Goal: Task Accomplishment & Management: Complete application form

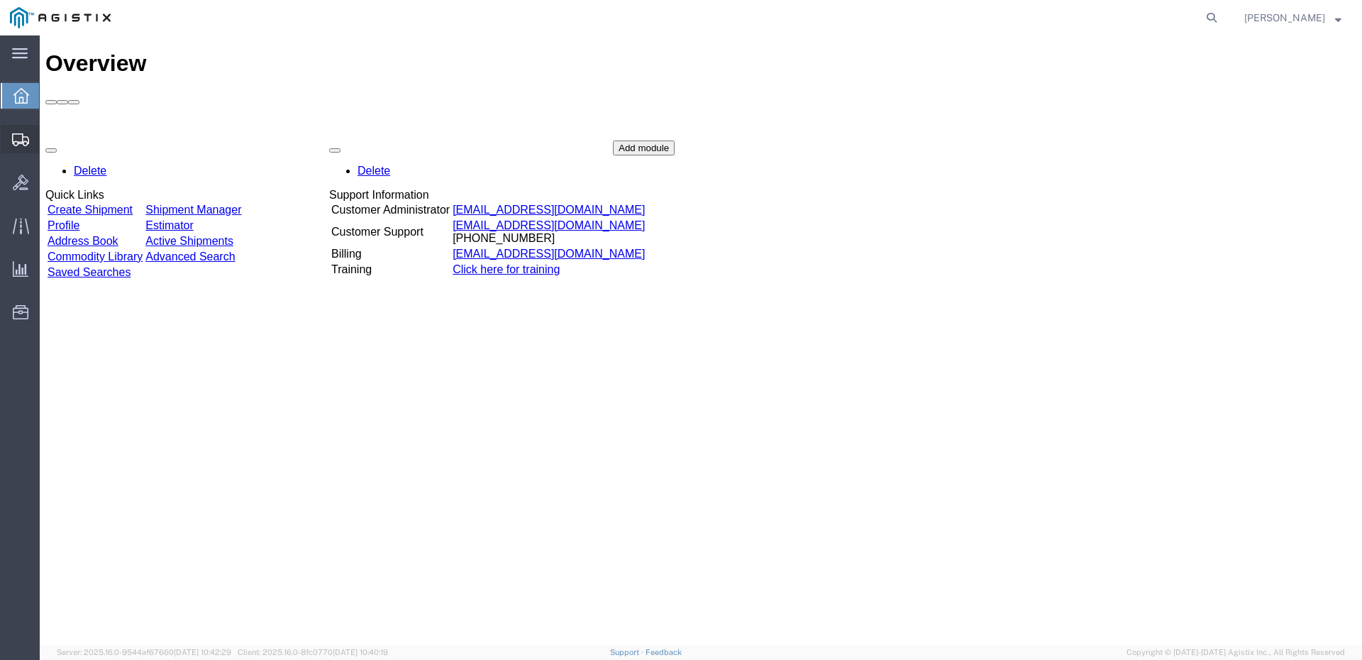
click at [49, 140] on span "Shipments" at bounding box center [44, 139] width 10 height 28
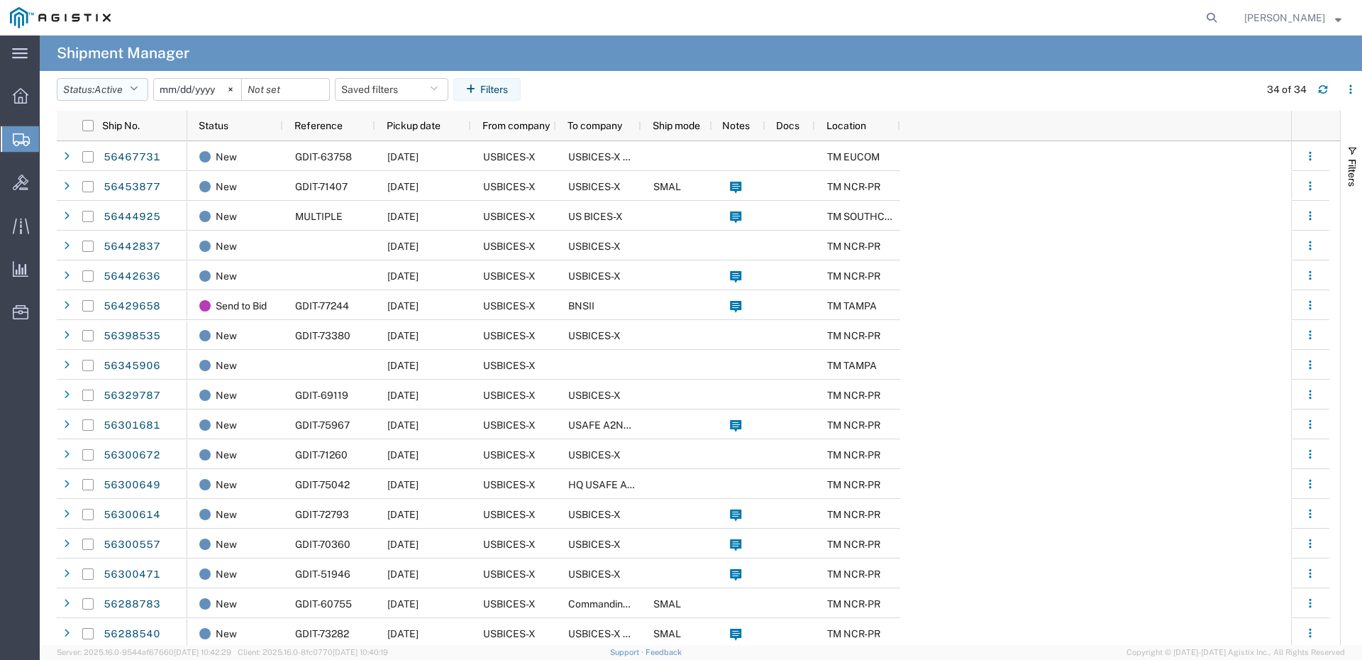
click at [137, 91] on icon "button" at bounding box center [134, 89] width 8 height 10
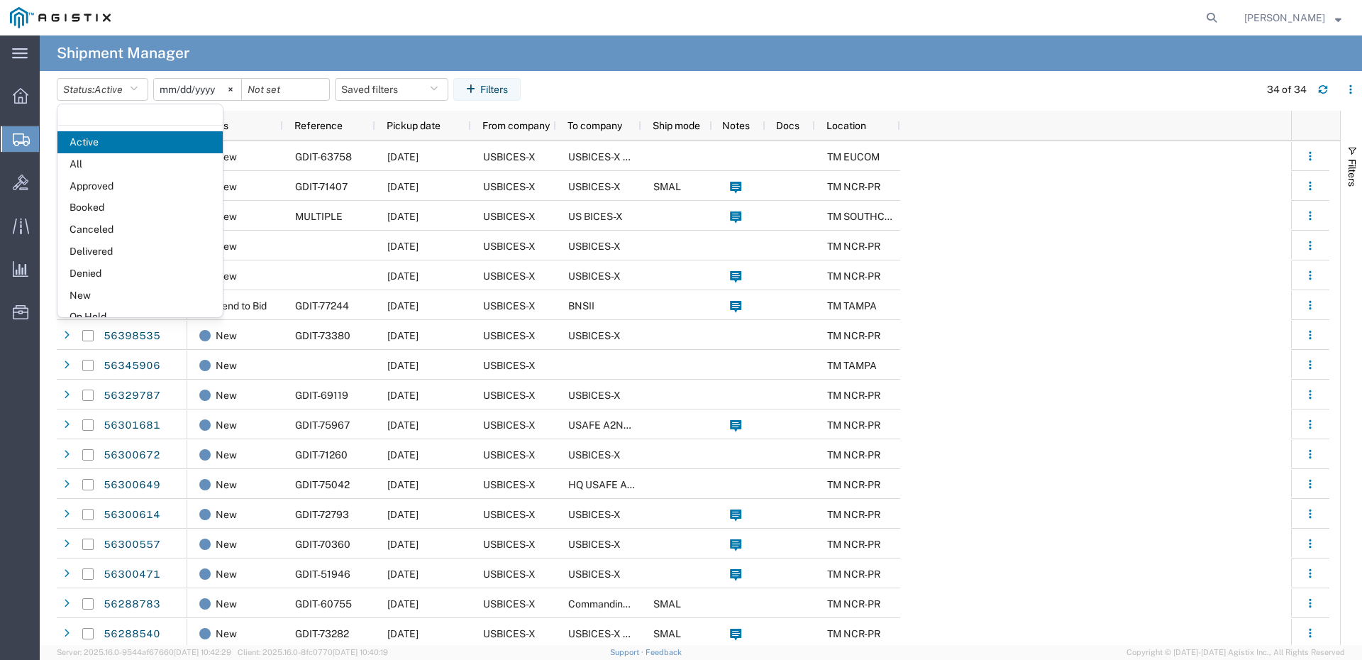
click at [1057, 187] on div "New GDIT-63758 [DATE] USBICES-X USBICES-X Logistics TM EUCOM New GDIT-71407 [DA…" at bounding box center [739, 647] width 1104 height 1013
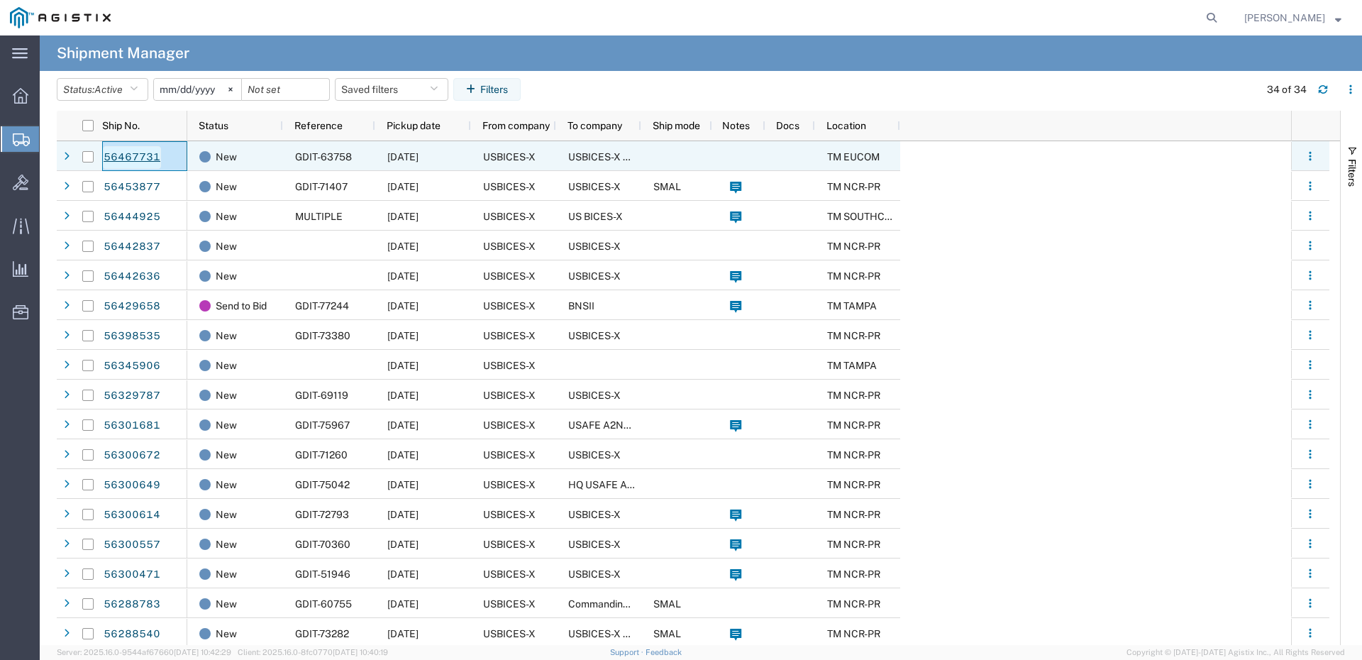
click at [110, 159] on link "56467731" at bounding box center [132, 157] width 58 height 23
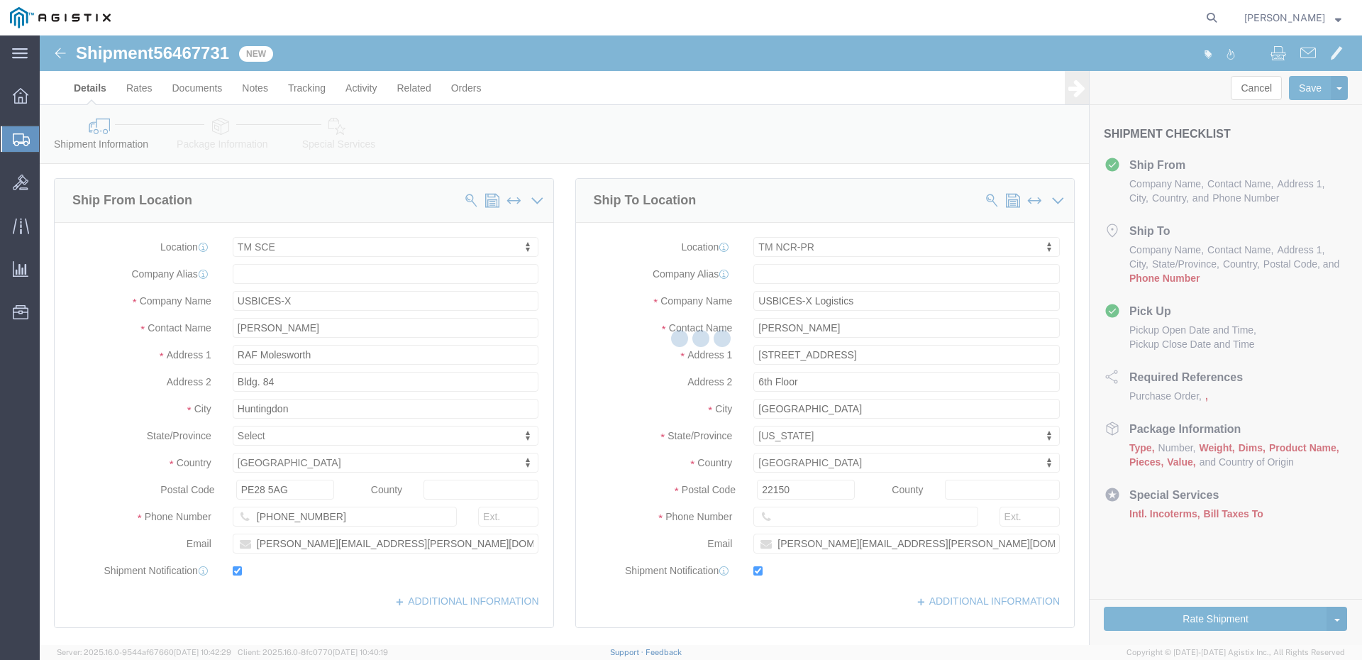
select select "34240"
select select "51996"
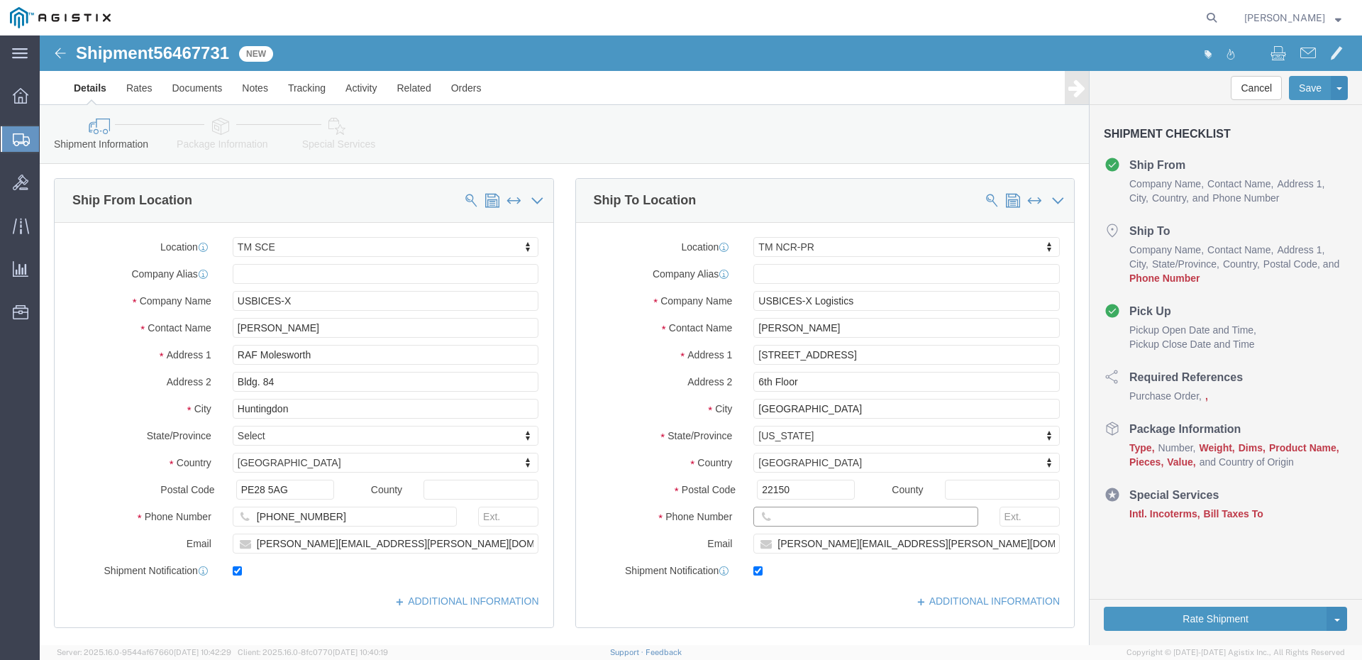
click input "text"
drag, startPoint x: 860, startPoint y: 496, endPoint x: 819, endPoint y: 498, distance: 40.5
click div "Location TM NCR-PR My Profile Location Master Location [GEOGRAPHIC_DATA] TM [GE…"
click input "[PERSON_NAME][EMAIL_ADDRESS][PERSON_NAME][DOMAIN_NAME]"
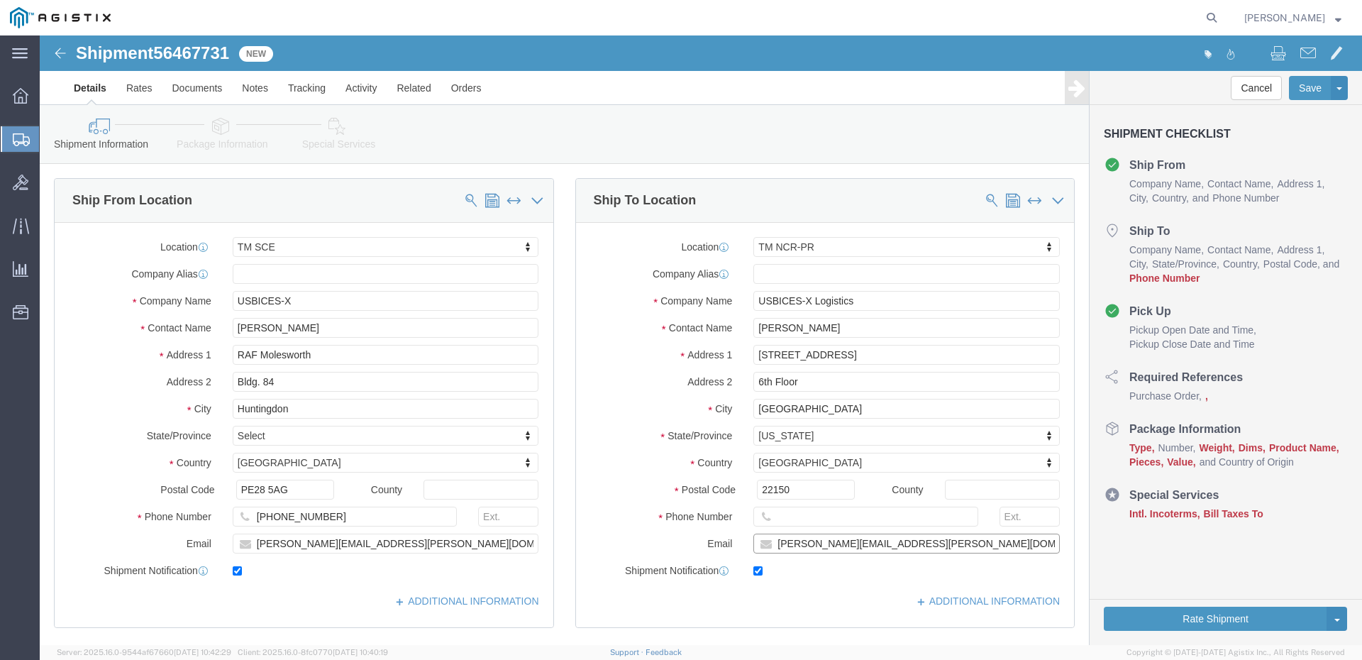
drag, startPoint x: 860, startPoint y: 508, endPoint x: 719, endPoint y: 509, distance: 140.4
click div "[PERSON_NAME][EMAIL_ADDRESS][PERSON_NAME][DOMAIN_NAME]"
click input "text"
type input "[PHONE_NUMBER]"
click div "Shipment Information Package Information Special Services Loading Routing"
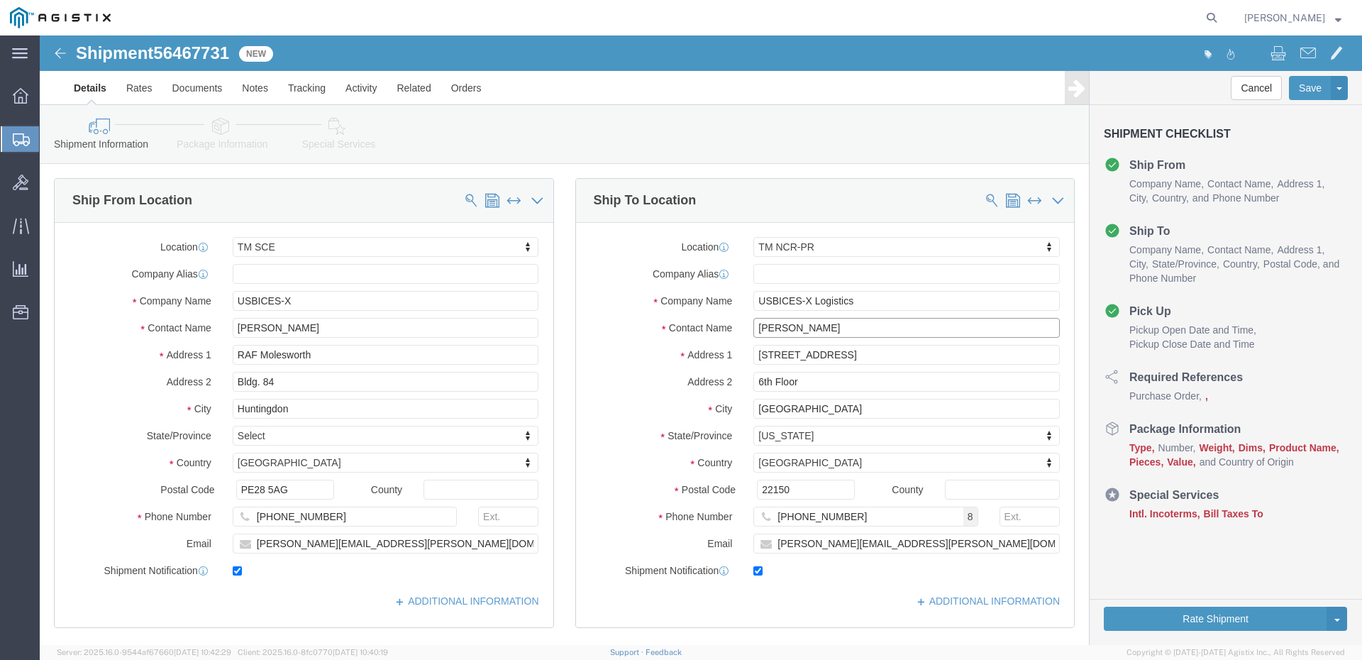
drag, startPoint x: 806, startPoint y: 287, endPoint x: 701, endPoint y: 284, distance: 104.3
click div "[PERSON_NAME]"
click link "Rates"
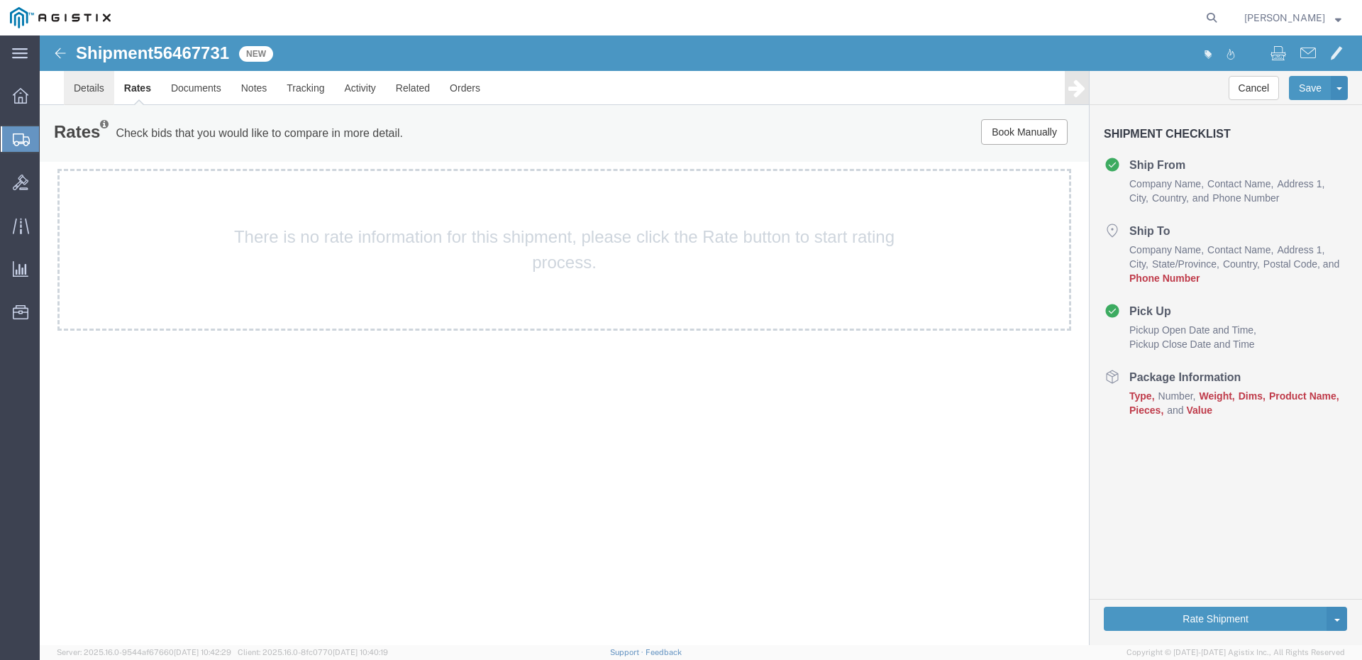
click at [87, 91] on link "Details" at bounding box center [89, 88] width 50 height 34
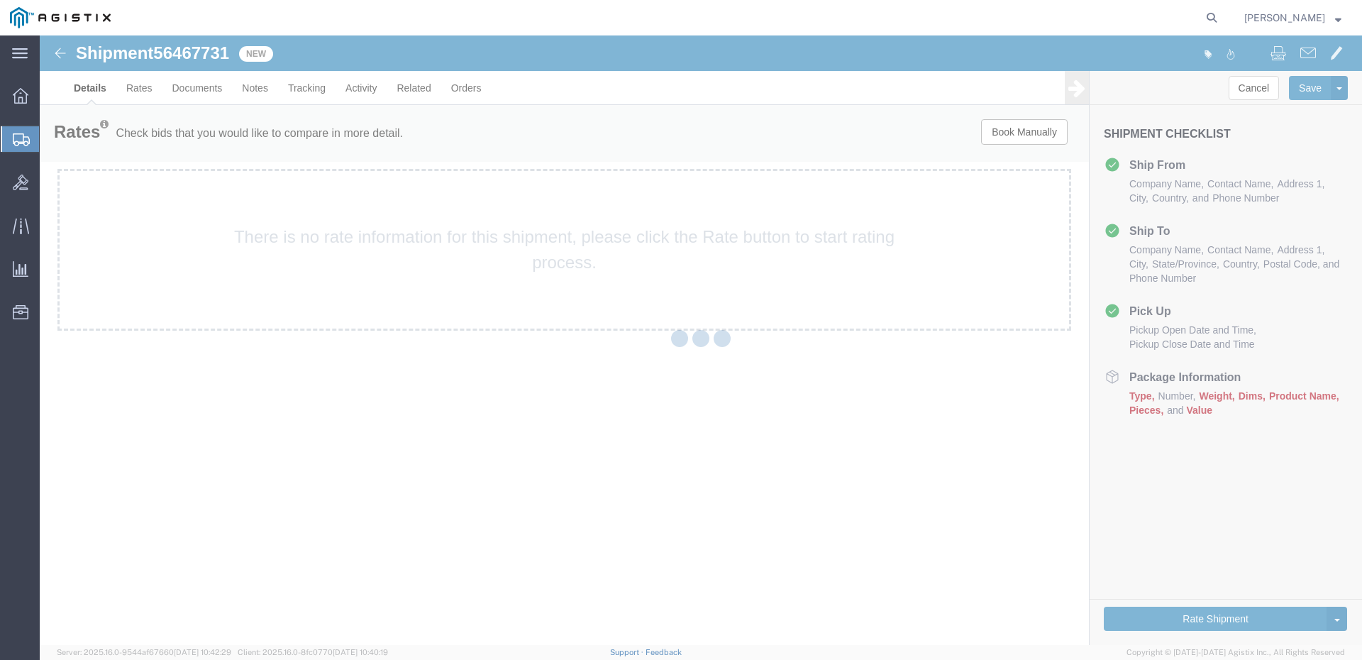
select select "34240"
select select "51996"
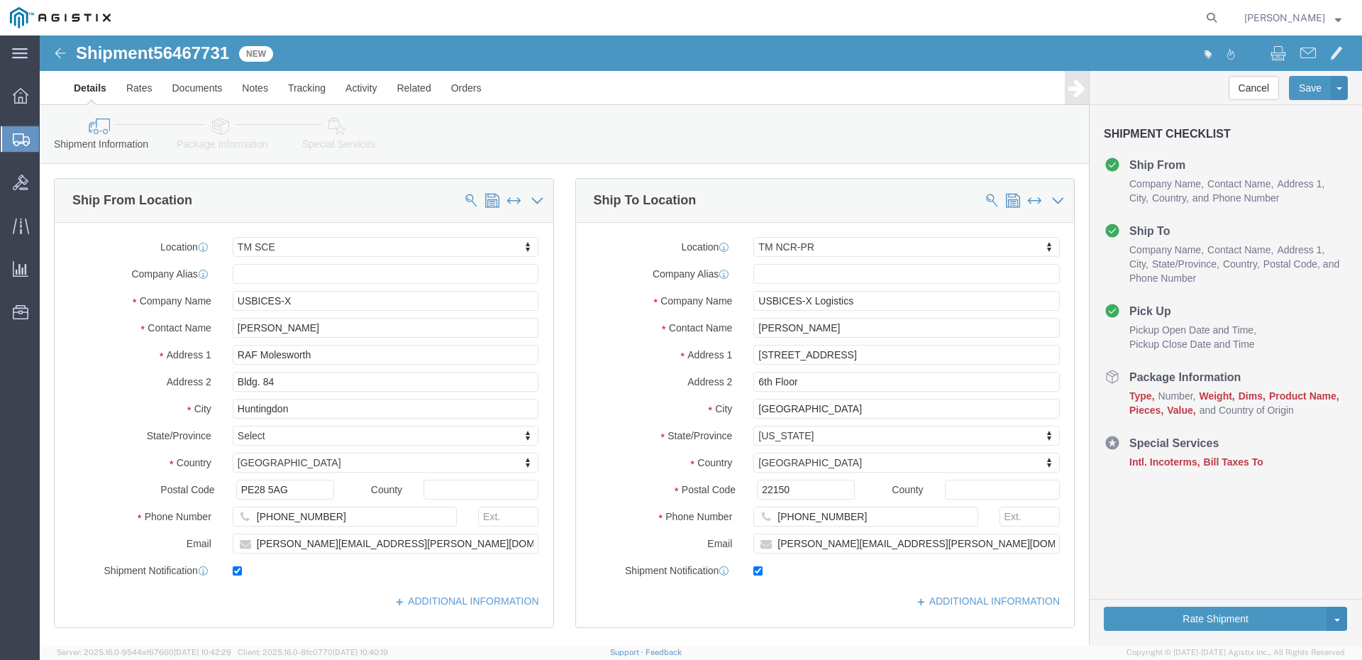
click icon
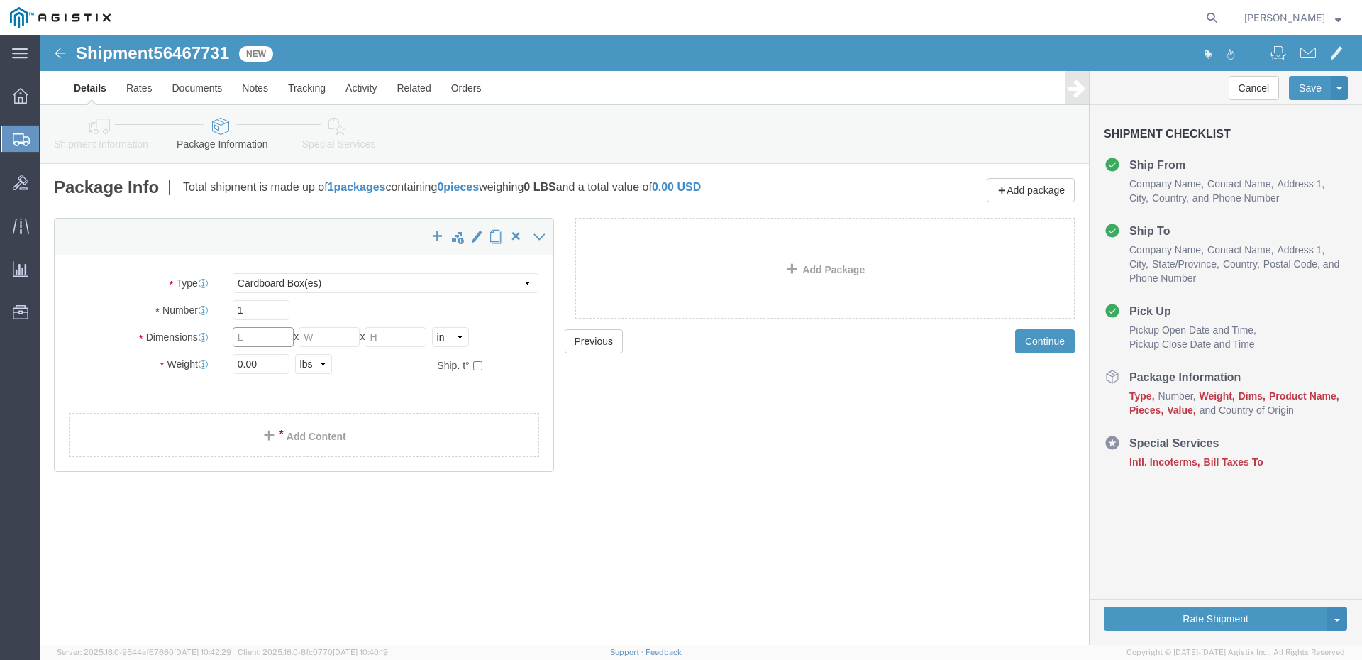
click input "text"
select select "CM"
select select "KGS"
click div "Package Type Select Bale(s) Basket(s) Bolt(s) Bottle(s) Buckets Bulk Bundle(s) …"
click input "0.00"
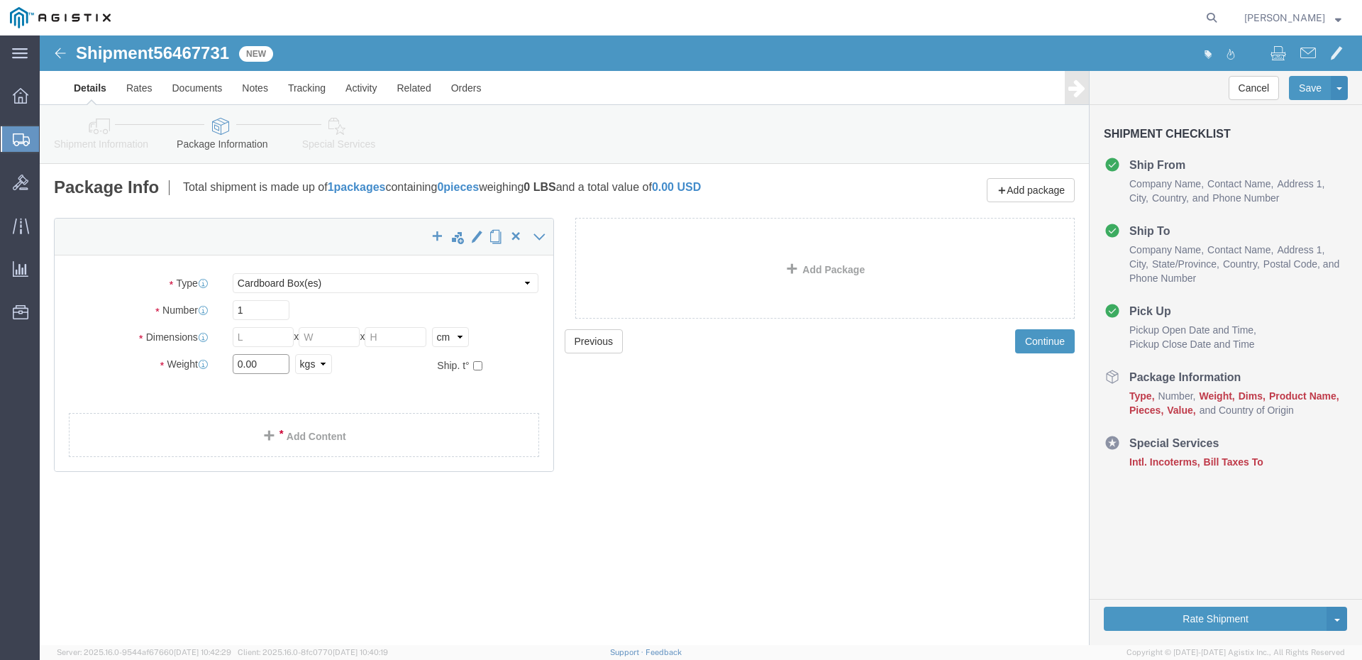
click input "0.00"
type input "7.5"
click input "text"
type input "45"
type input "58"
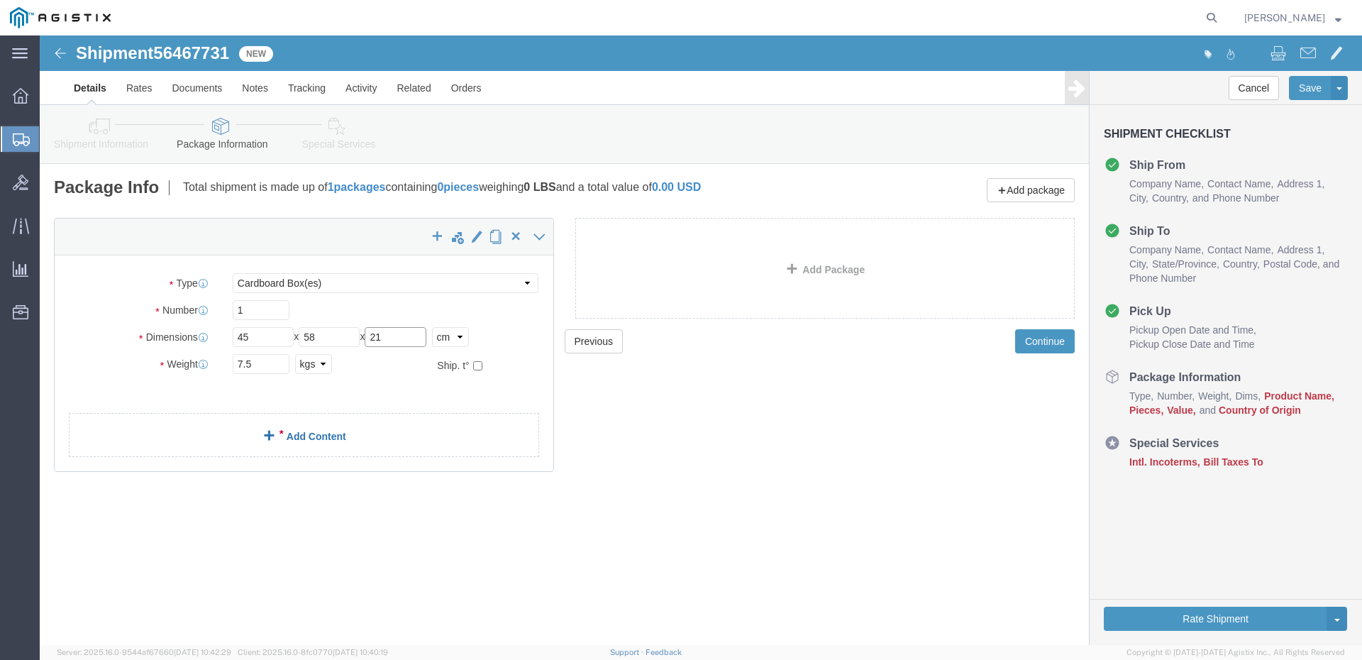
type input "21"
click link "Add Content"
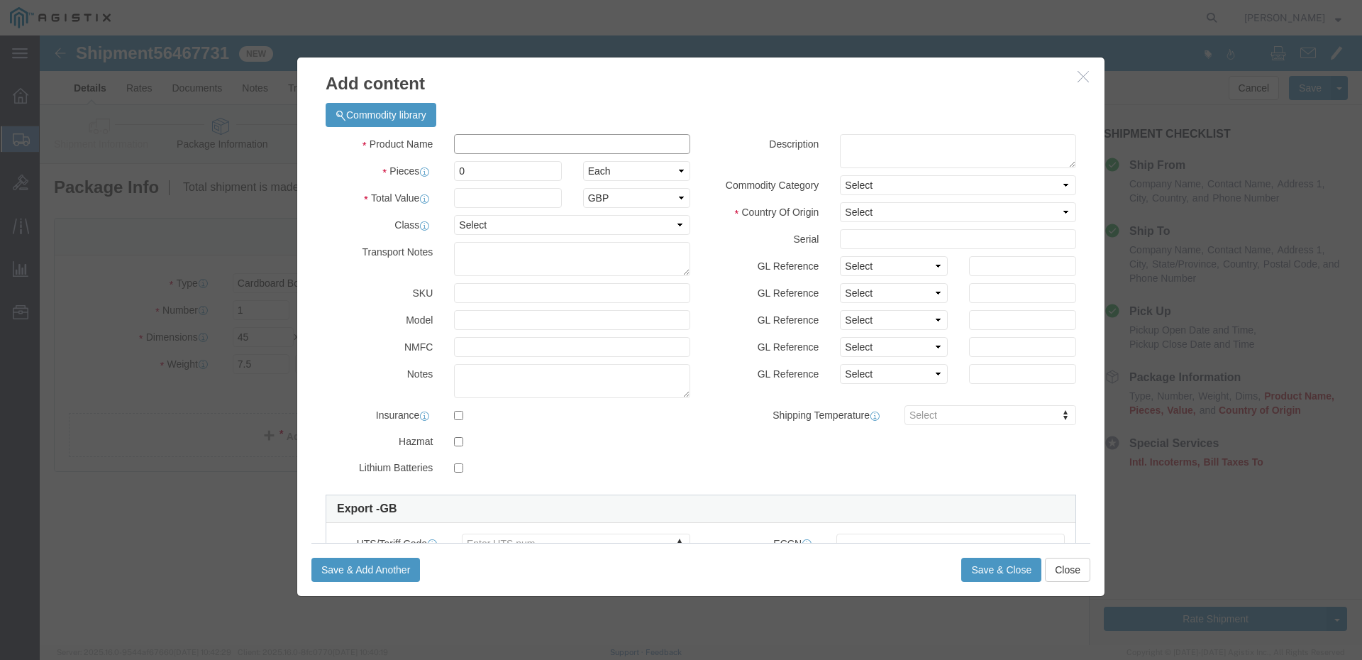
click input "text"
type input "C8200L-1N-4T"
click div "Product Name C8200L-1N-4T Pieces 0 Select Bag Barrels 100Board Feet Bottle Box …"
click input "0"
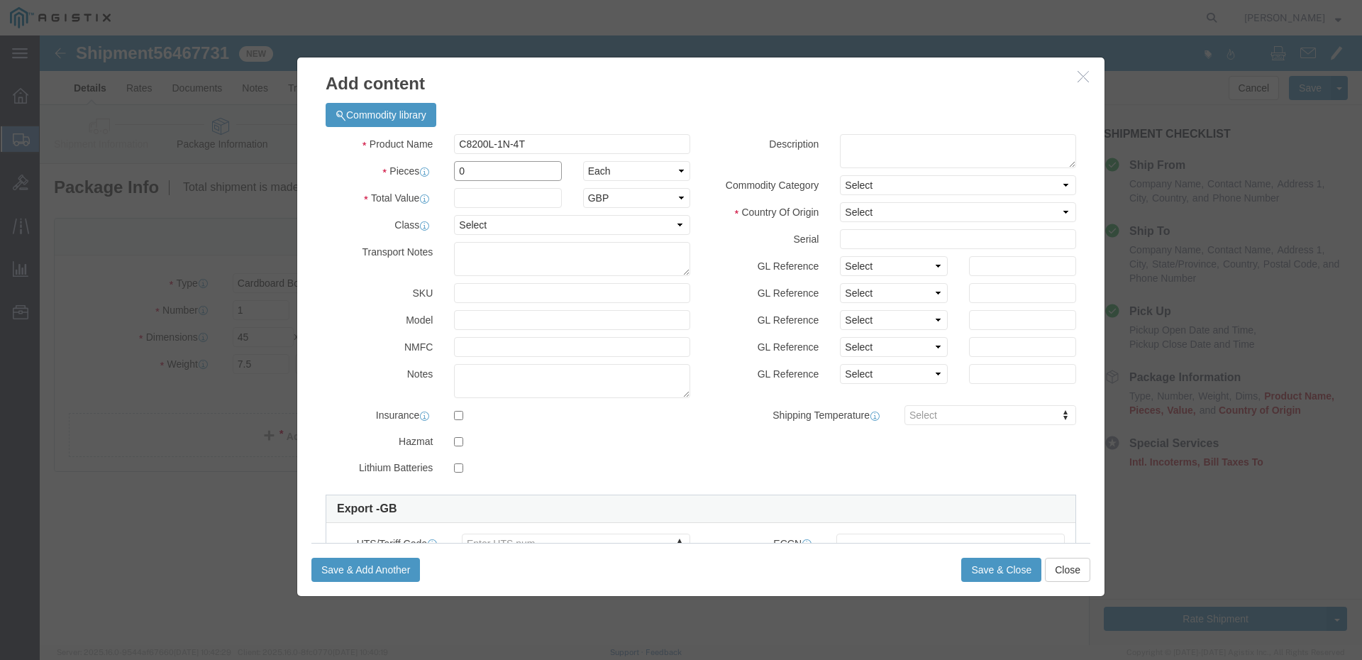
click input "0"
type input "1"
click div "Product Name C8200L-1N-4T Pieces 1 Select Bag Barrels 100Board Feet Bottle Box …"
select select "USD"
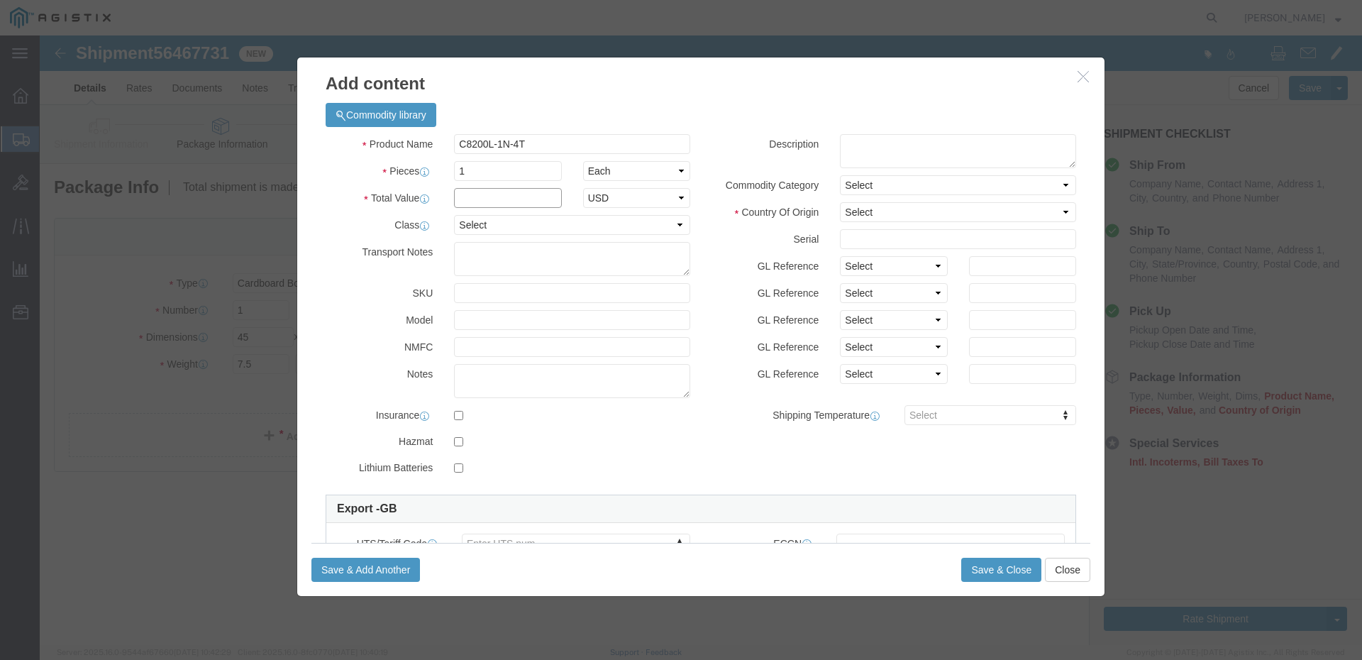
click input "text"
type input "885.35"
select select "92.5"
select select "MX"
click input "text"
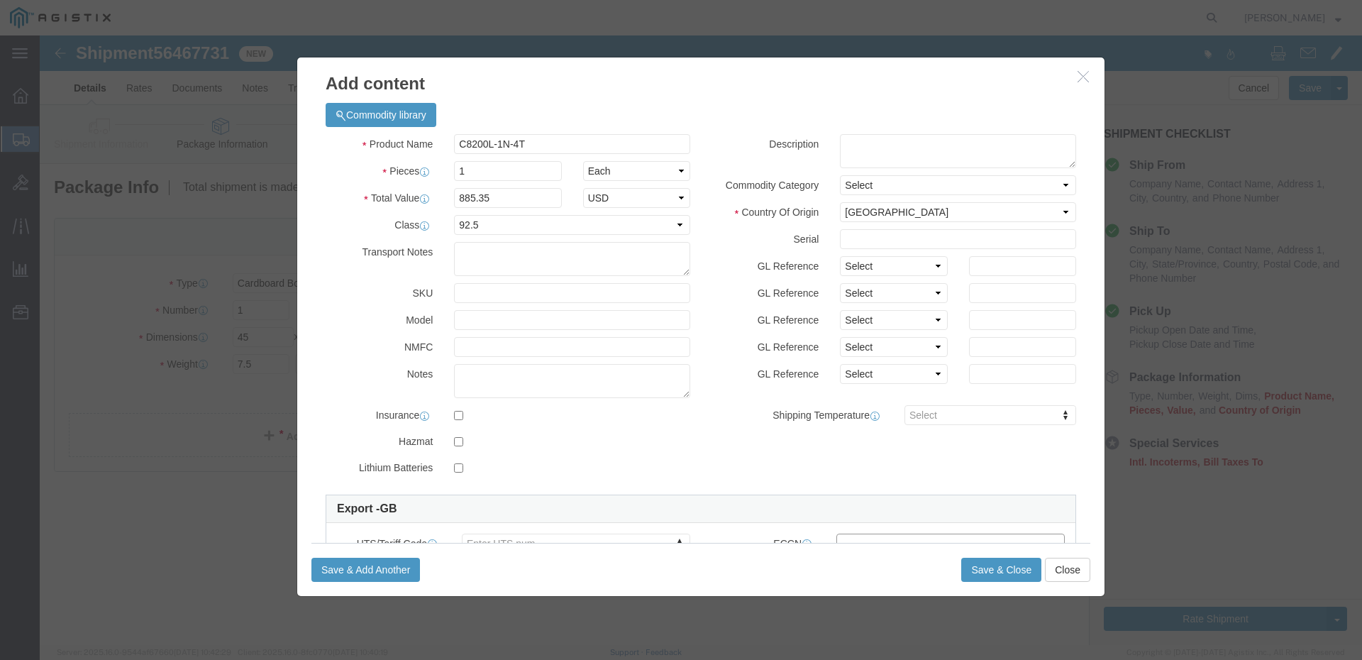
click input "text"
click div "Description Commodity Category Select Country Of Origin Select [GEOGRAPHIC_DATA…"
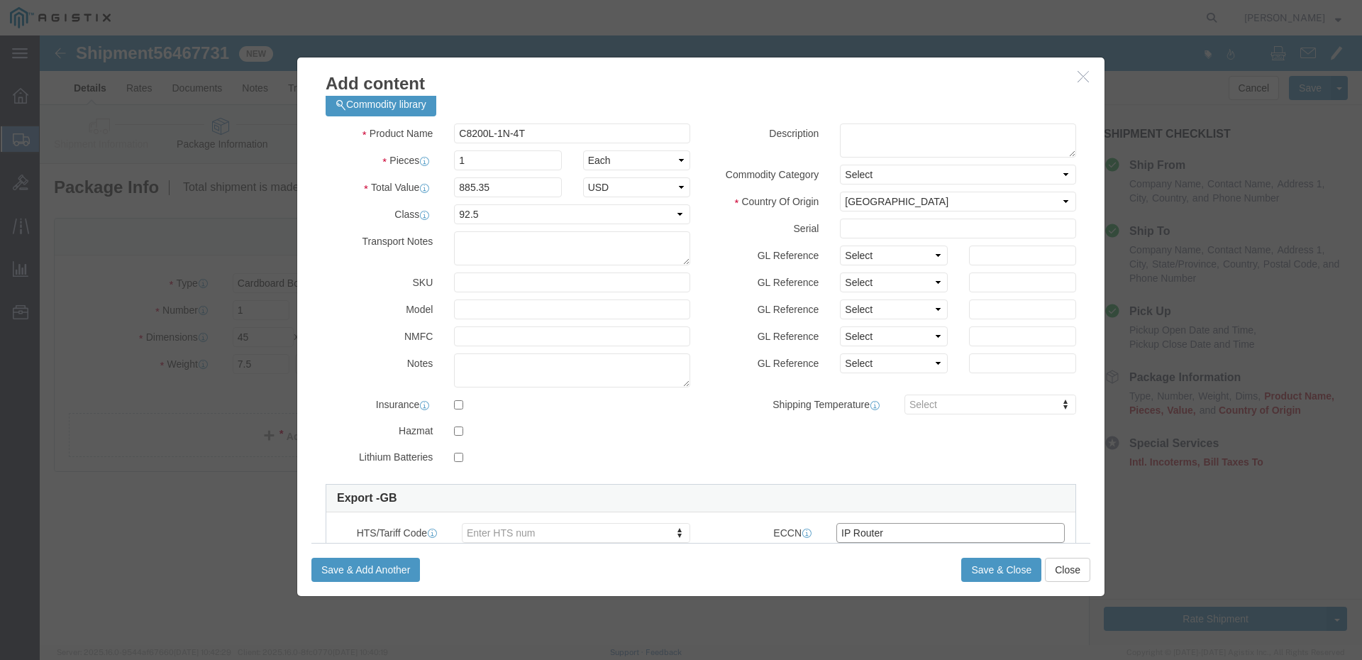
type input "IP Router"
click textarea
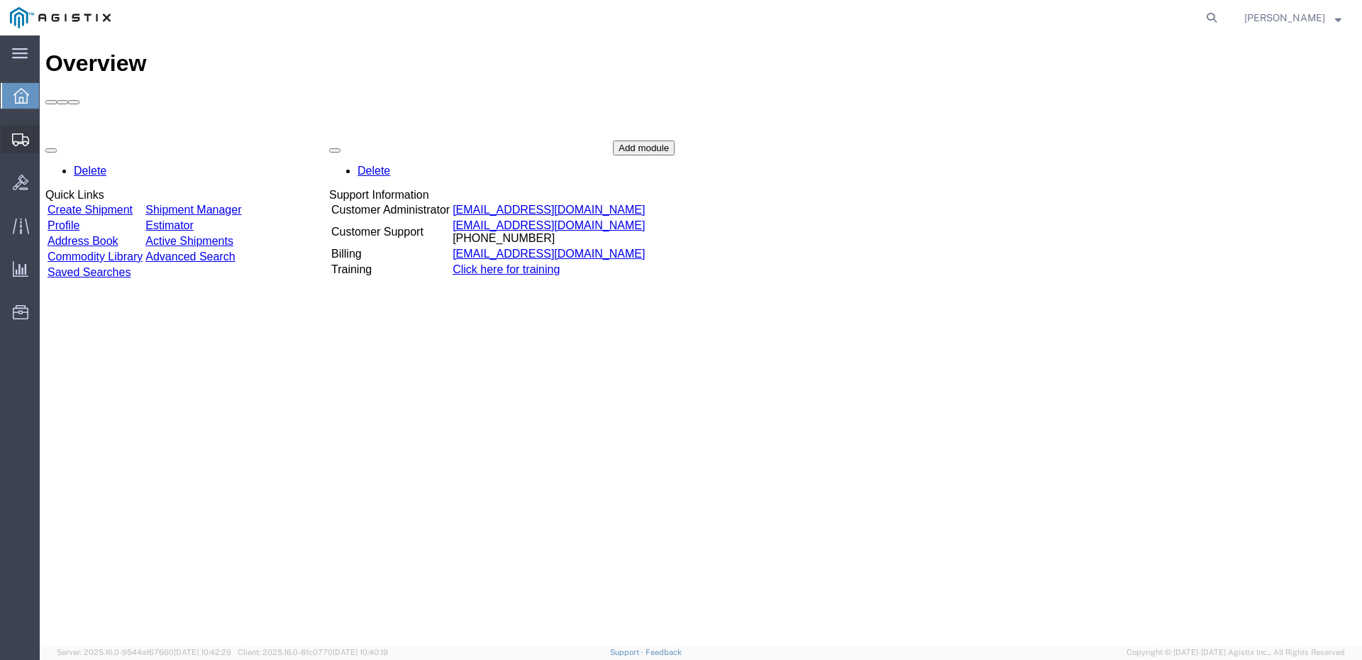
click at [49, 133] on span "Shipments" at bounding box center [44, 139] width 10 height 28
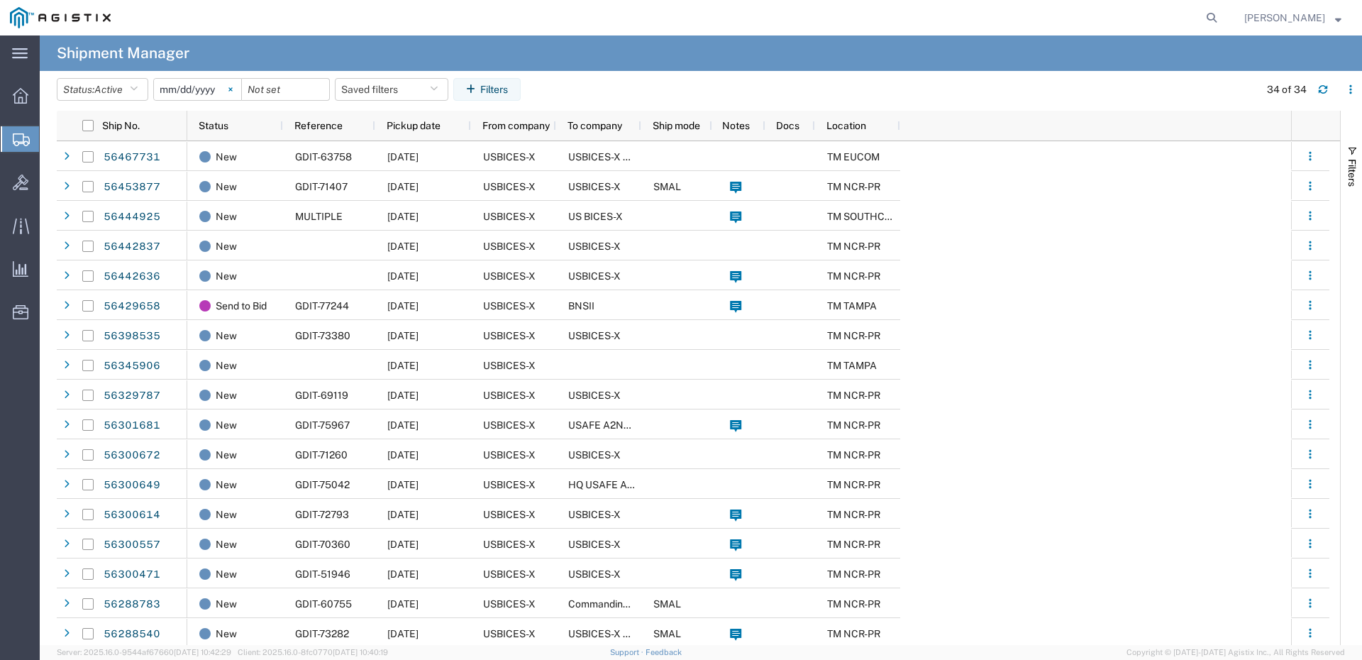
click at [235, 84] on svg-icon at bounding box center [230, 89] width 21 height 21
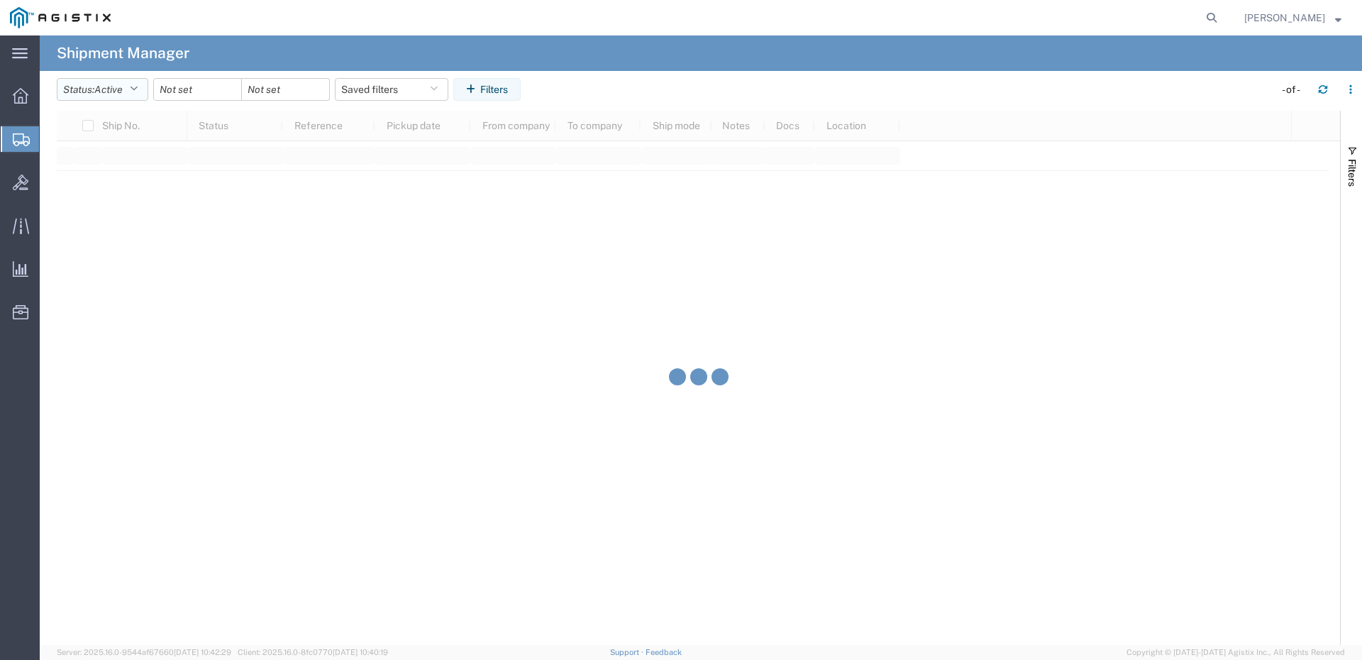
click at [145, 91] on button "Status: Active" at bounding box center [102, 89] width 91 height 23
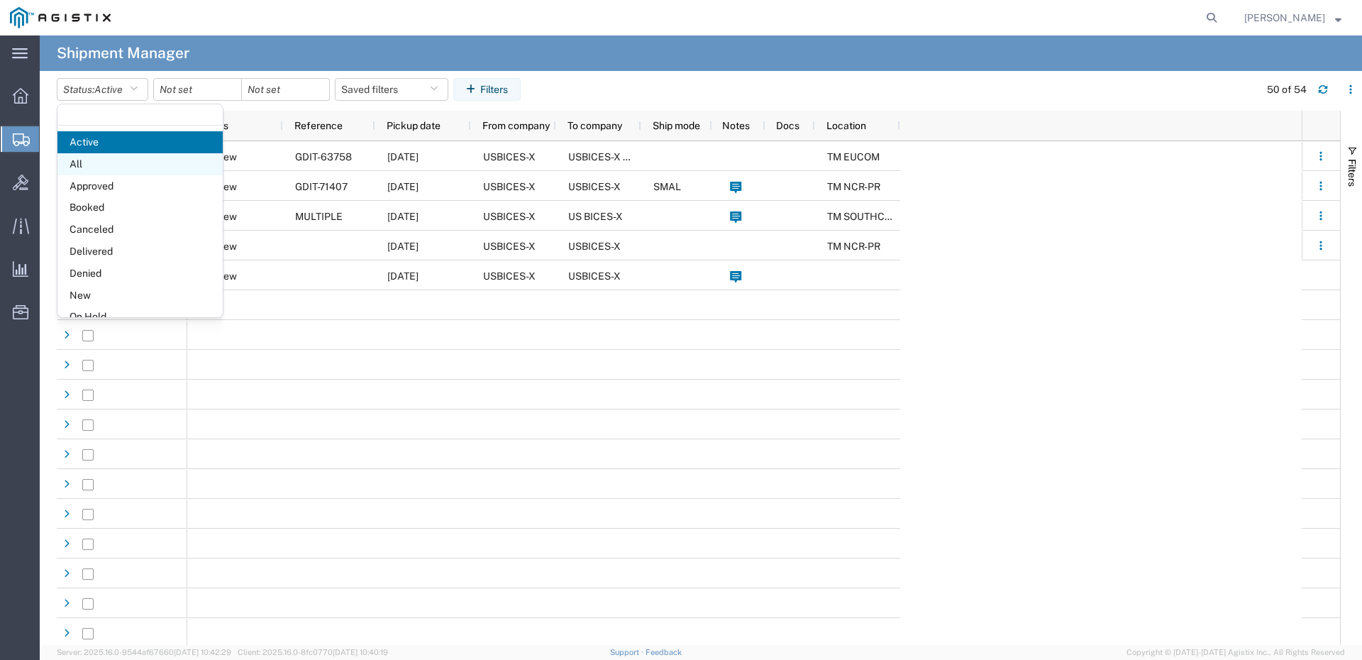
click at [133, 167] on span "All" at bounding box center [139, 164] width 165 height 22
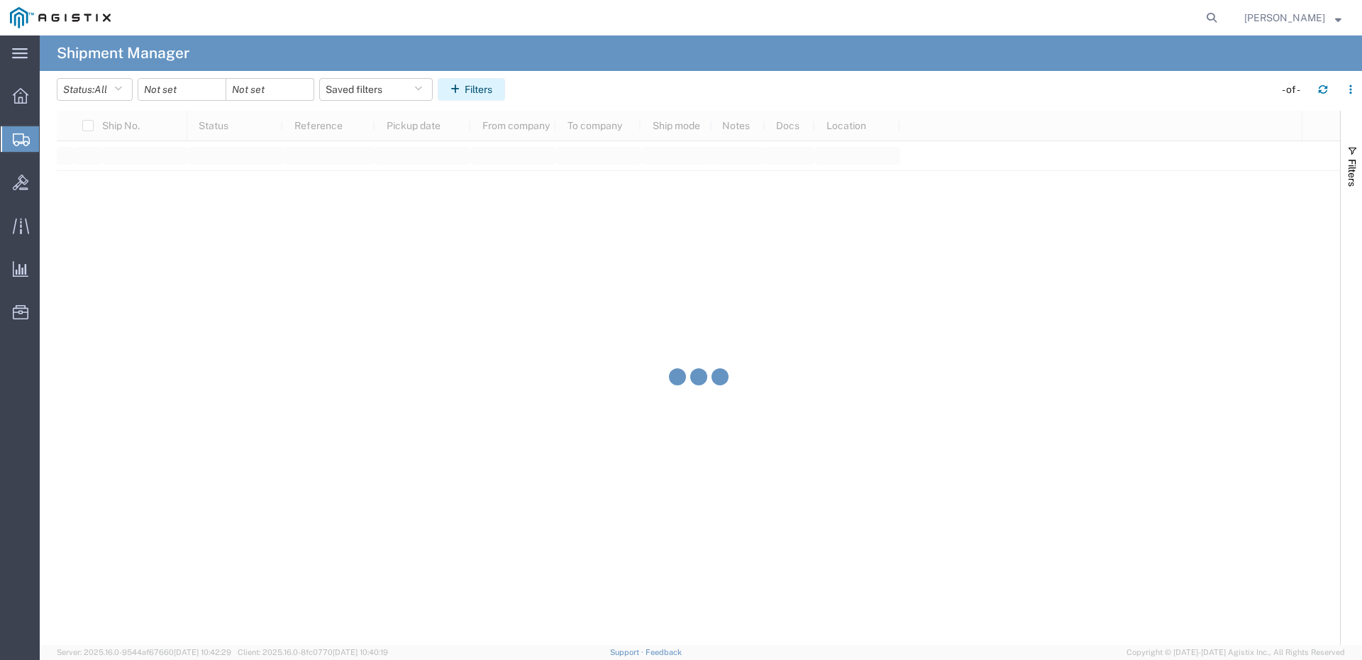
click at [465, 91] on icon "button" at bounding box center [457, 89] width 14 height 10
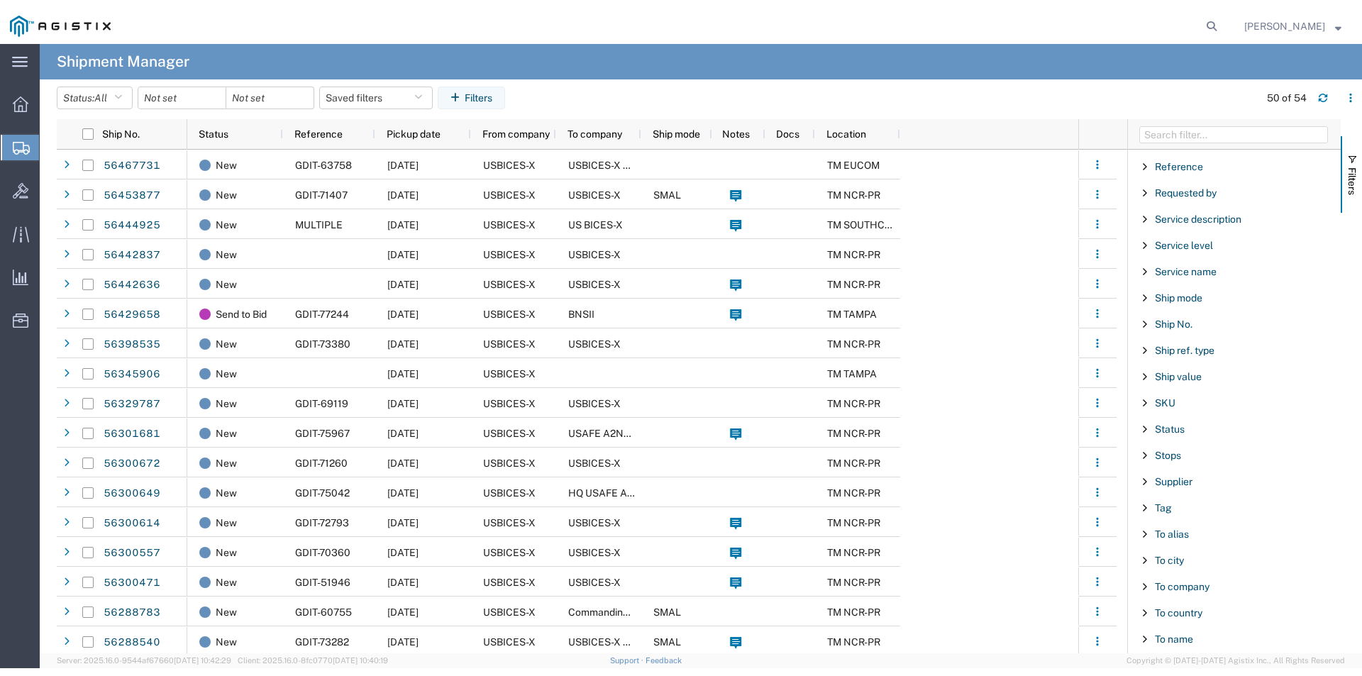
scroll to position [1188, 0]
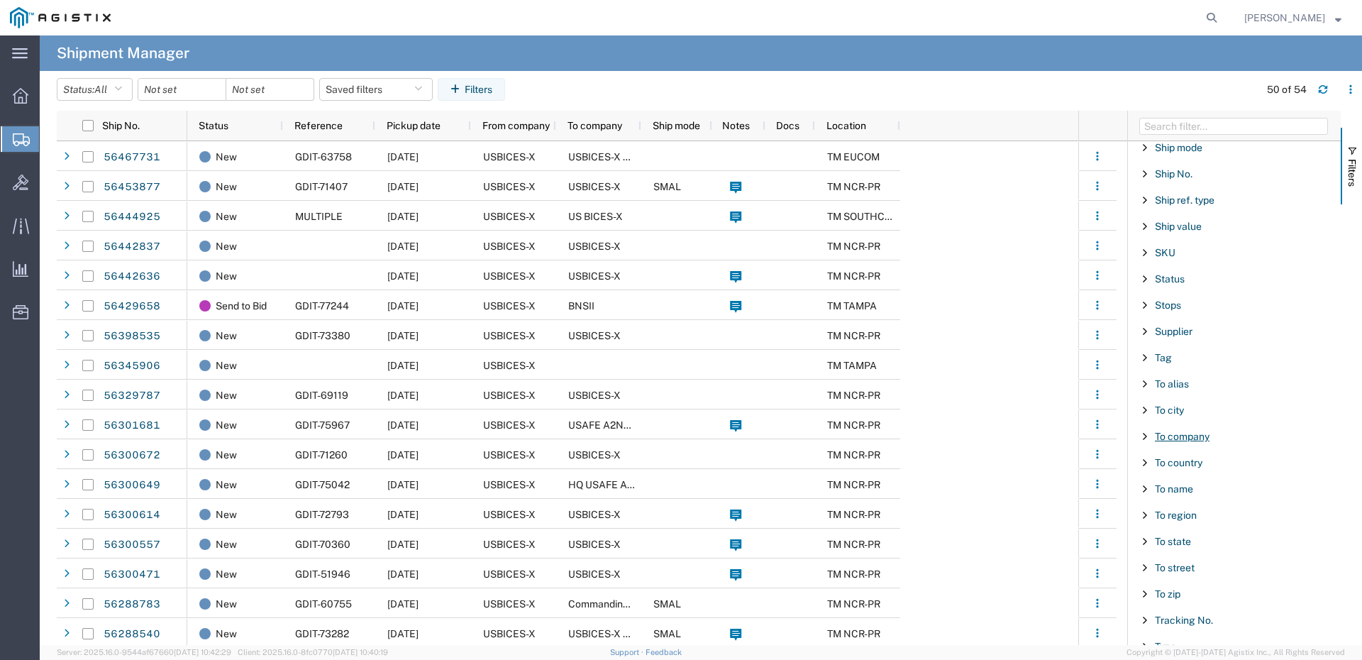
click at [1172, 441] on span "To company" at bounding box center [1182, 436] width 55 height 11
click at [1196, 467] on div "starts with" at bounding box center [1234, 472] width 162 height 11
click at [1190, 496] on input "Filter Value" at bounding box center [1239, 495] width 186 height 17
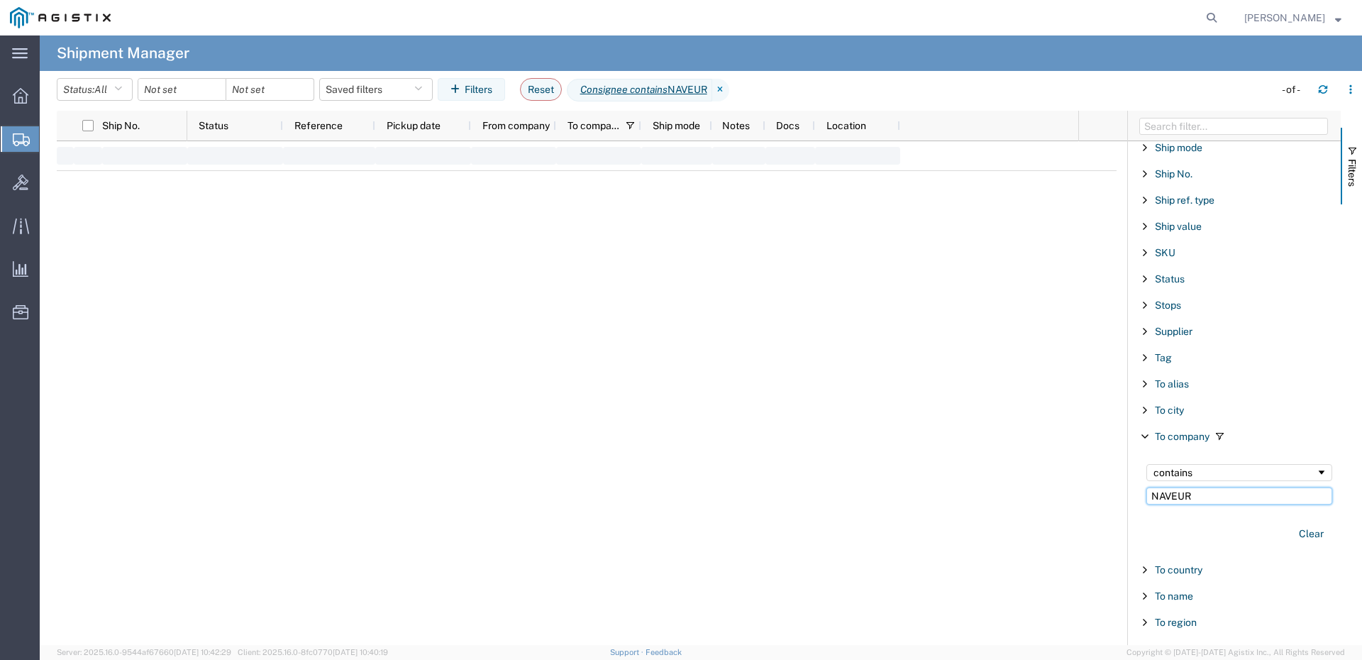
type input "NAVEUR"
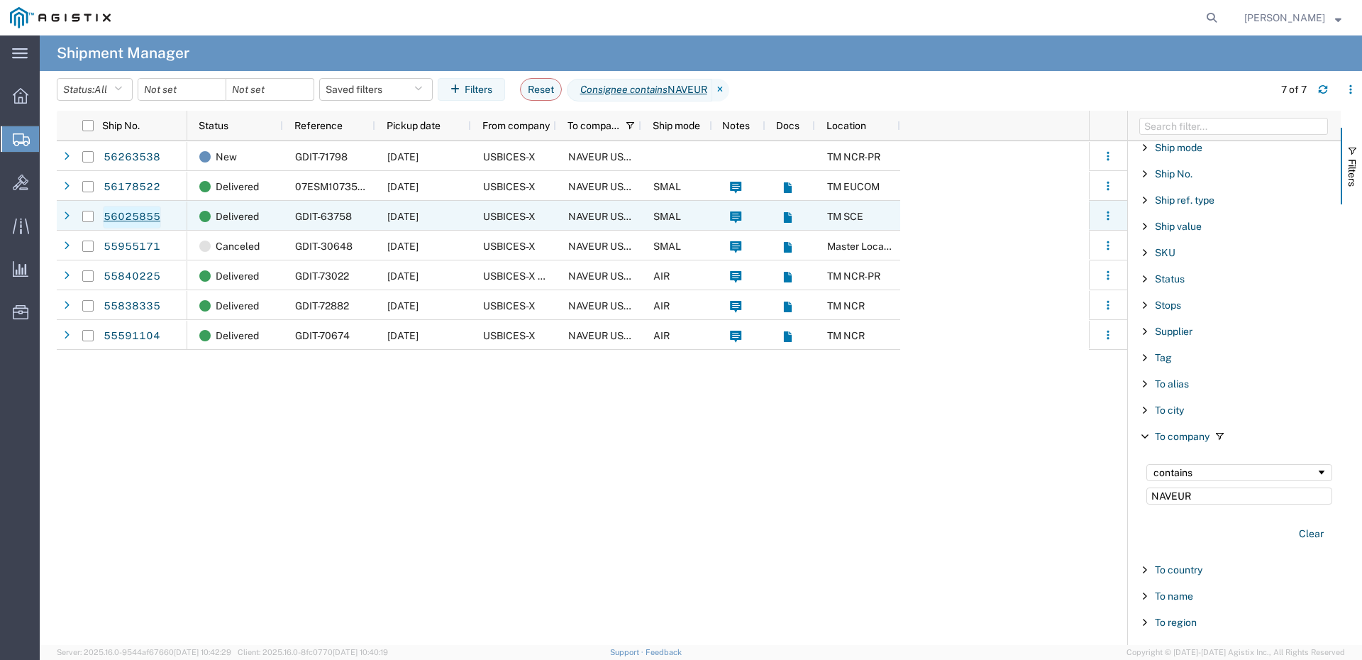
click at [138, 213] on link "56025855" at bounding box center [132, 217] width 58 height 23
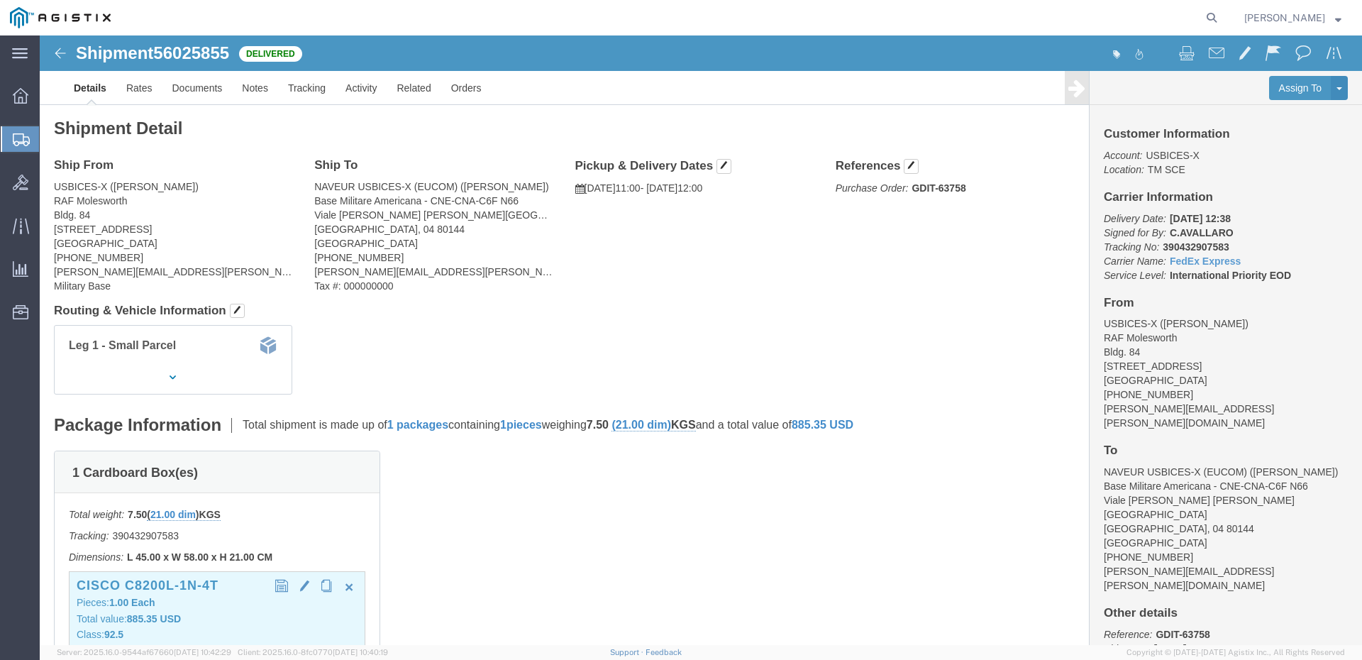
click b "885.35 USD"
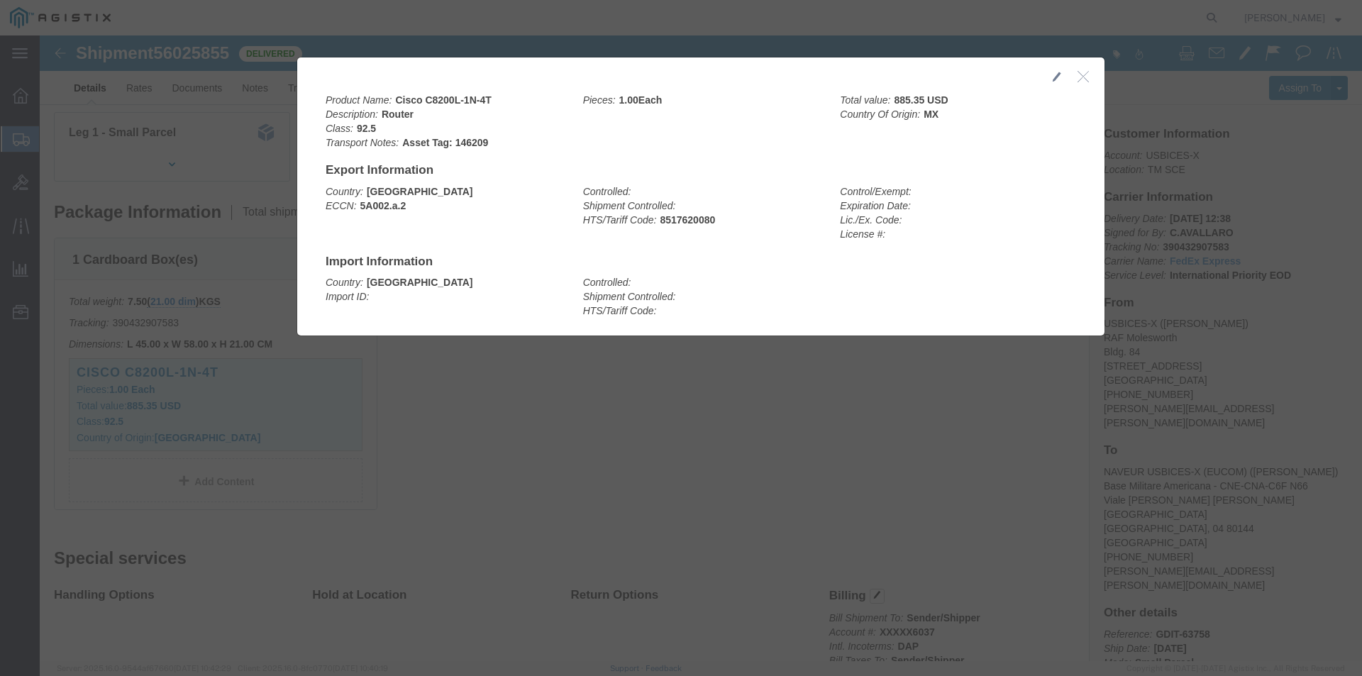
scroll to position [213, 0]
